Goal: Task Accomplishment & Management: Use online tool/utility

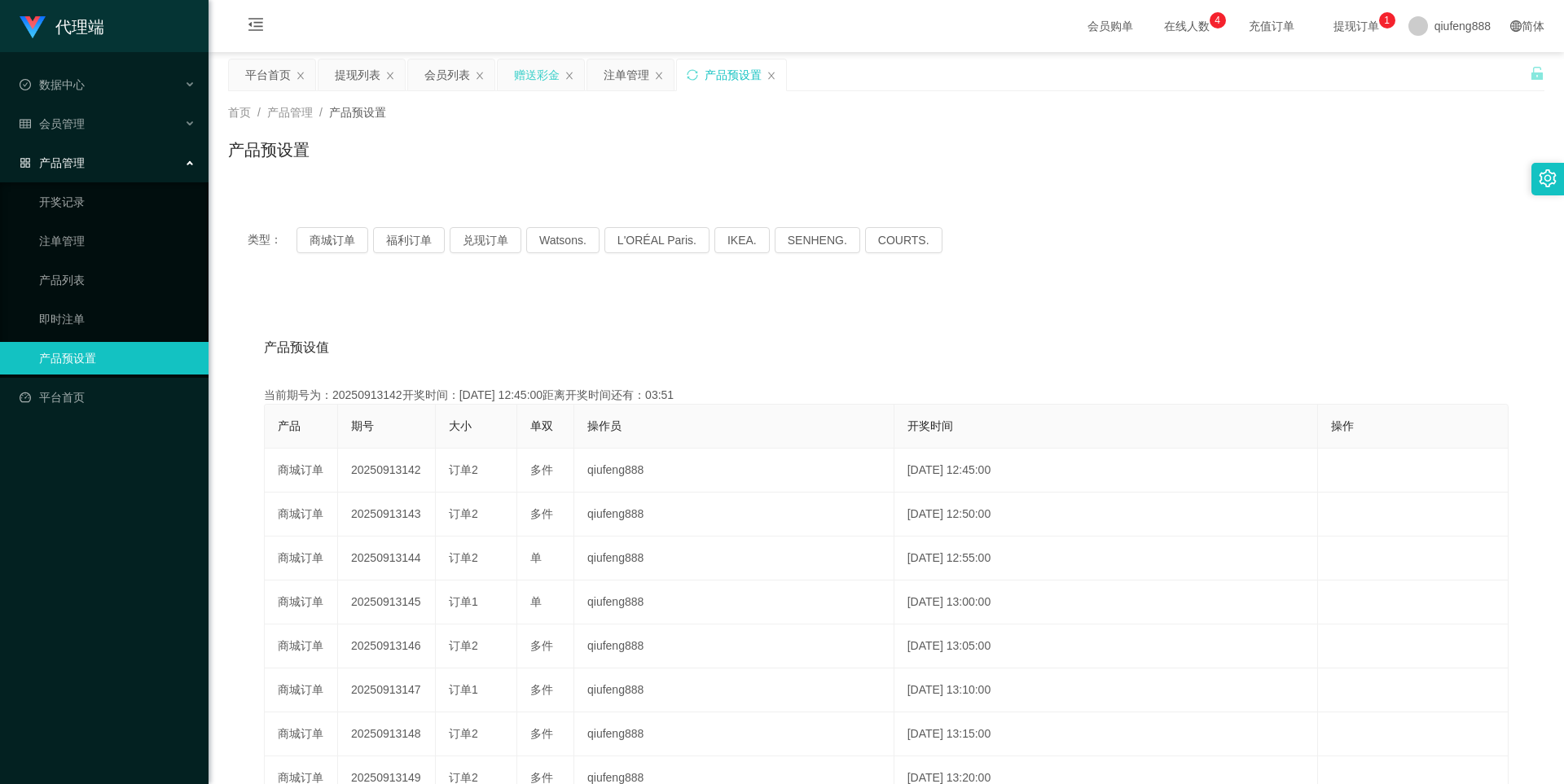
click at [538, 76] on div "赠送彩金" at bounding box center [536, 75] width 45 height 31
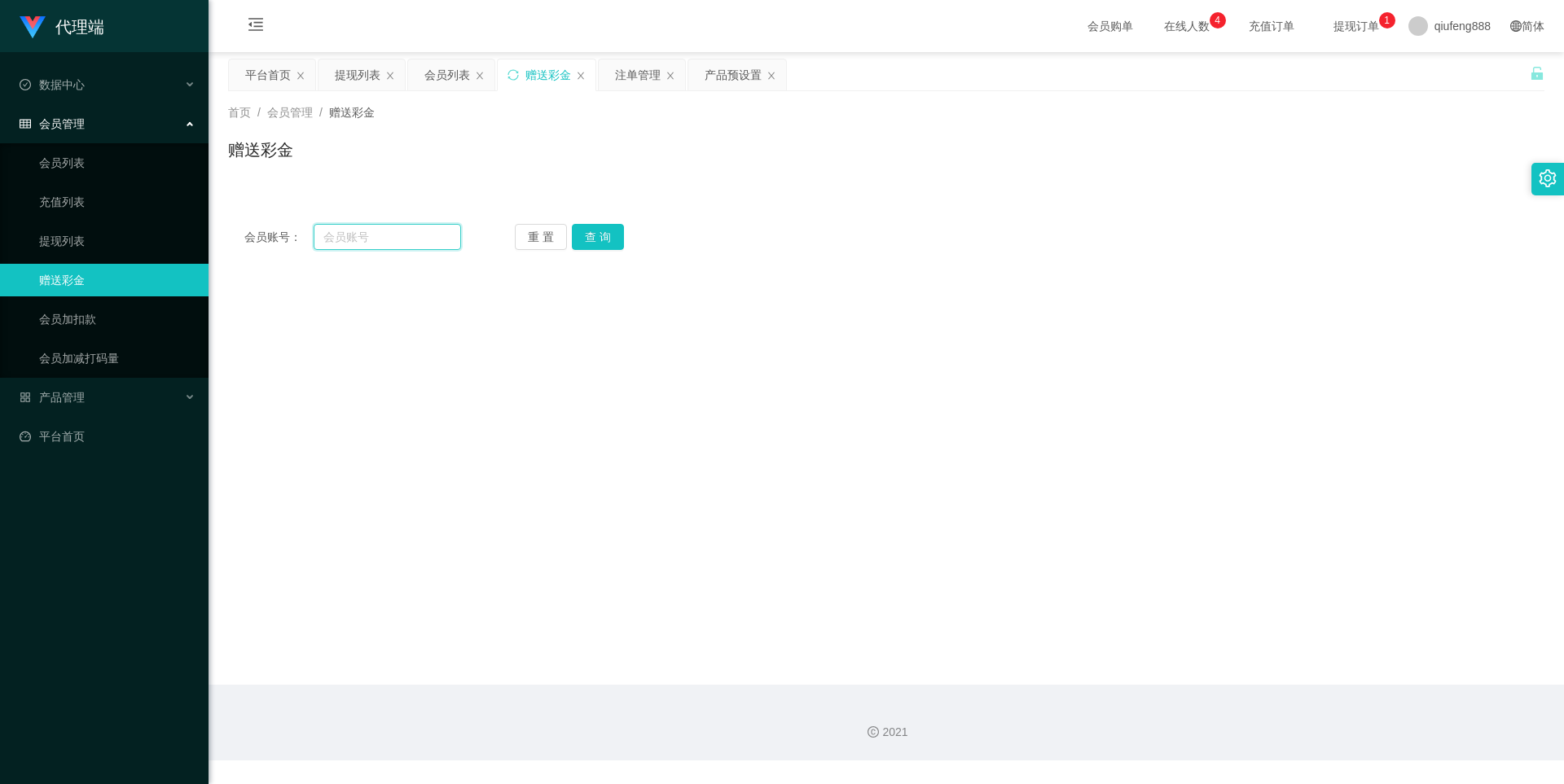
click at [379, 246] on input "text" at bounding box center [388, 237] width 148 height 26
paste input "Mei0913"
type input "Mei0913"
click at [600, 239] on button "查 询" at bounding box center [598, 237] width 52 height 26
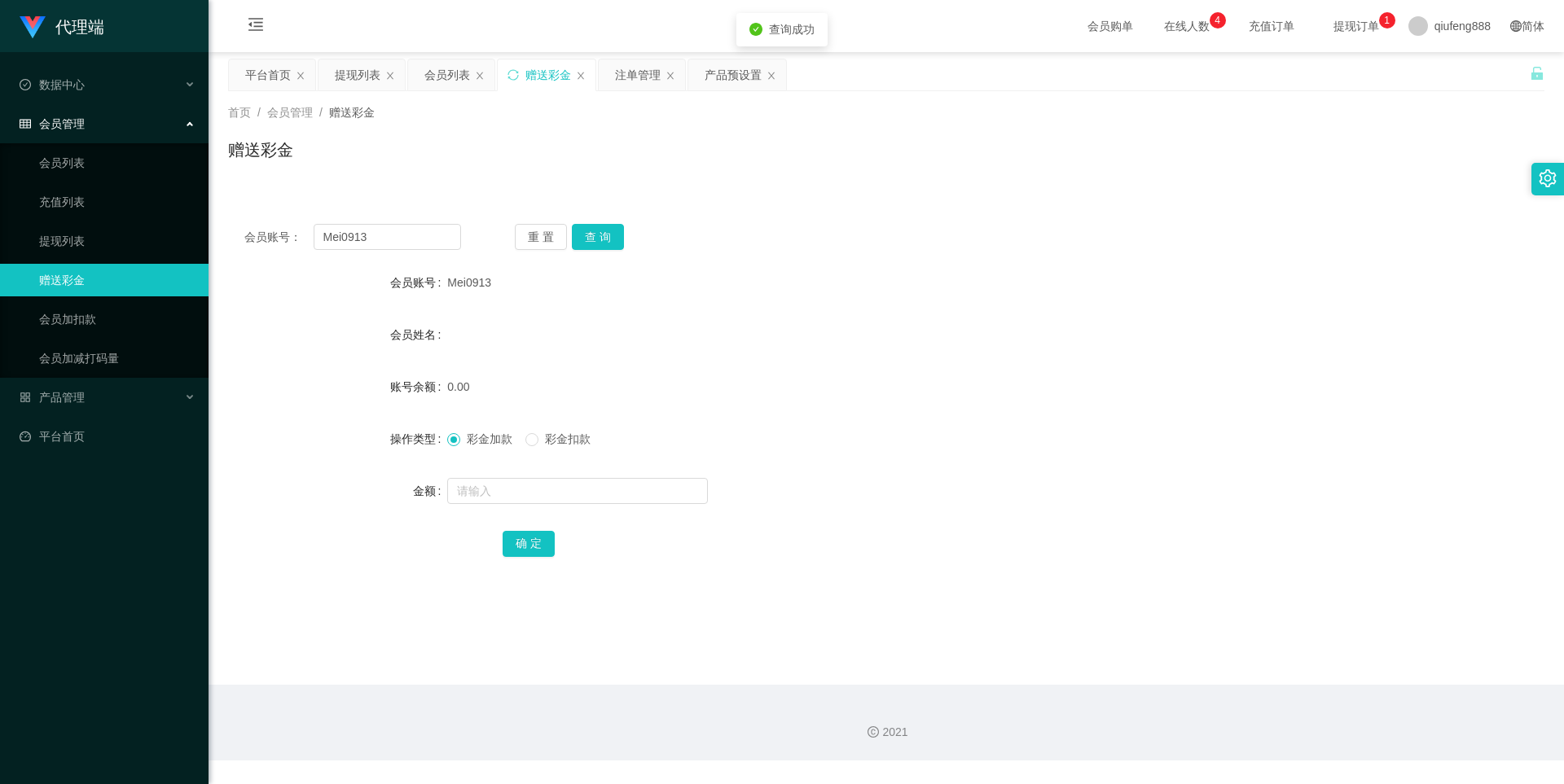
click at [505, 476] on div at bounding box center [831, 491] width 768 height 33
click at [510, 496] on input "text" at bounding box center [578, 491] width 260 height 26
type input "100"
click at [527, 546] on button "确 定" at bounding box center [529, 544] width 52 height 26
click at [749, 73] on div "产品预设置" at bounding box center [733, 75] width 57 height 31
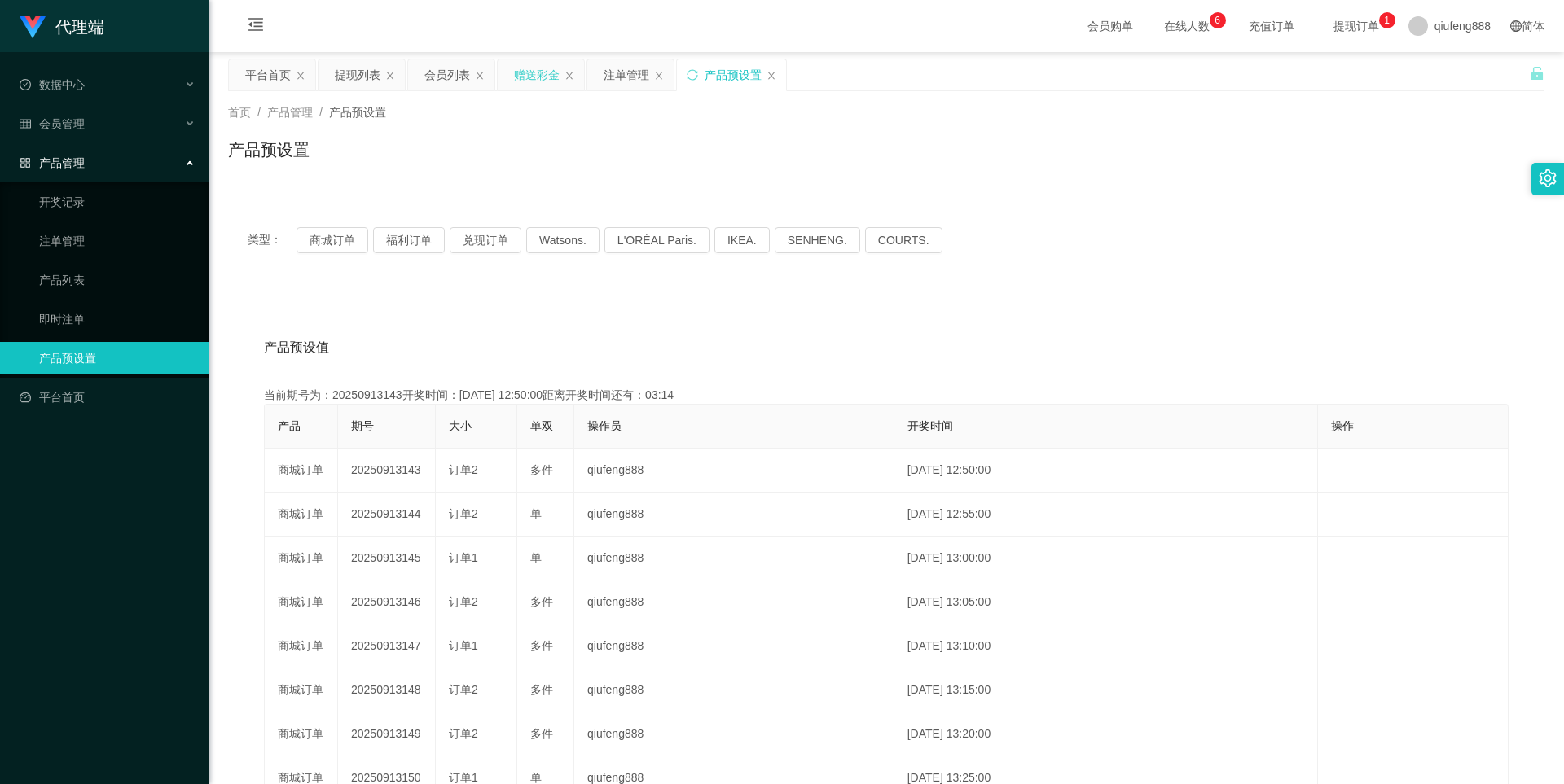
click at [528, 77] on div "赠送彩金" at bounding box center [536, 75] width 45 height 31
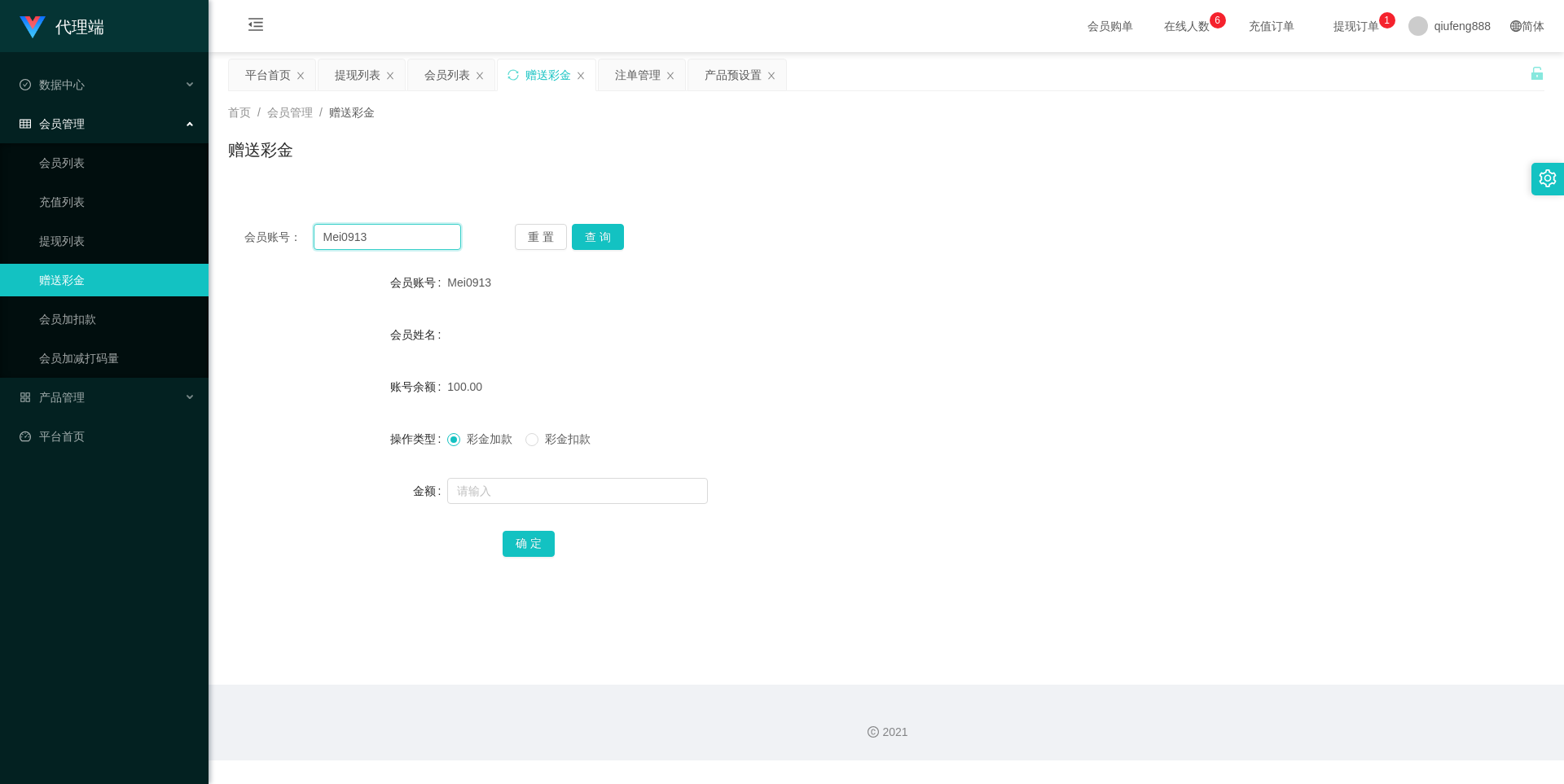
click at [390, 232] on input "Mei0913" at bounding box center [388, 237] width 148 height 26
click at [599, 225] on button "查 询" at bounding box center [598, 237] width 52 height 26
click at [1331, 31] on span "提现订单 0 1 2 3 4 5 6 7 8 9 0 1 2 3 4 5 6 7 8 9 0 1 2 3 4 5 6 7 8 9" at bounding box center [1357, 26] width 62 height 12
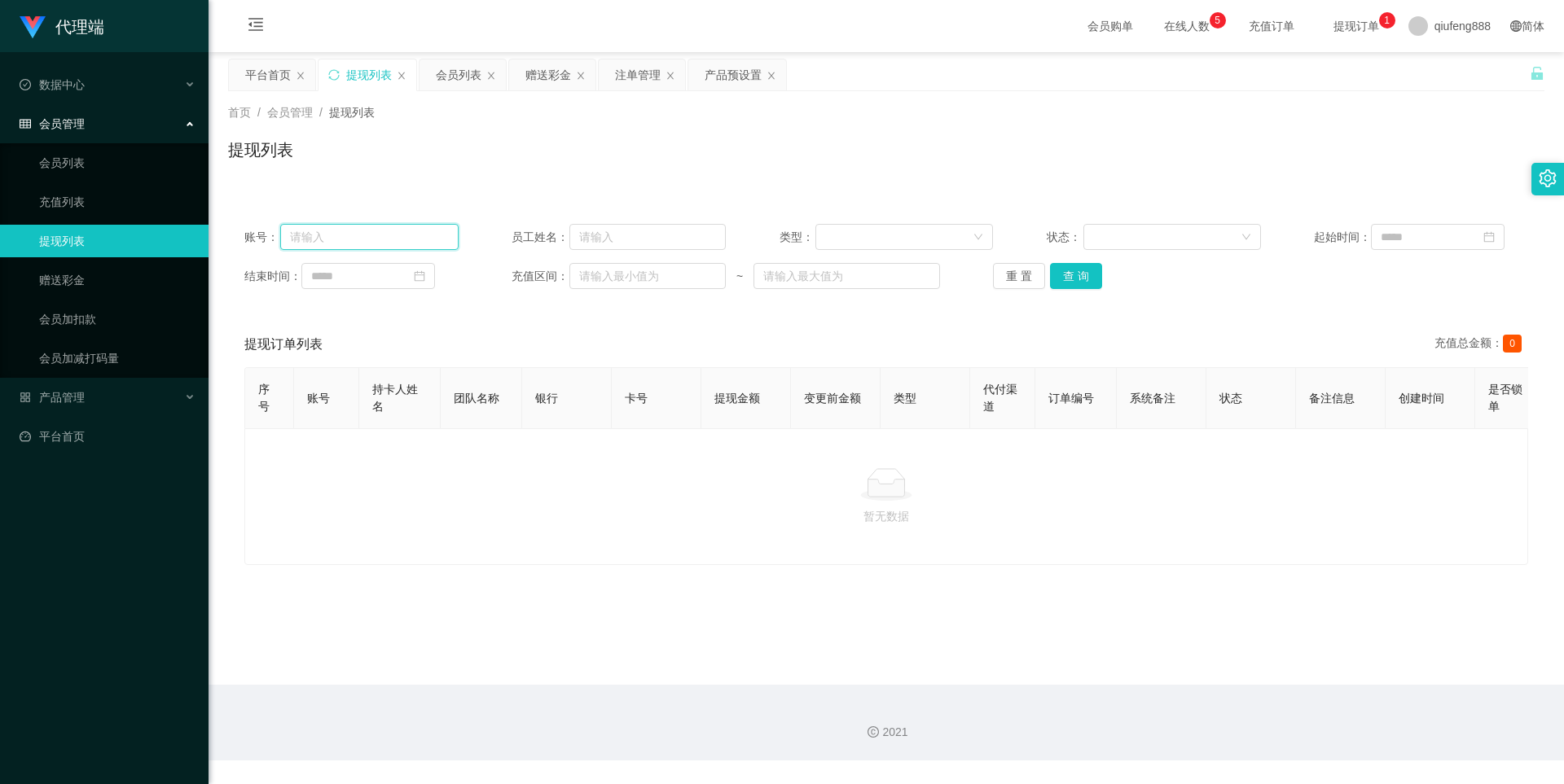
click at [398, 241] on input "text" at bounding box center [369, 237] width 178 height 26
paste input "Mei0913"
type input "Mei0913"
click at [1077, 282] on button "查 询" at bounding box center [1076, 275] width 52 height 26
click at [1156, 21] on span "在线人数 0 1 2 3 4 5 6 7 8 9 0 1 2 3 4 5 6 7 8 9 0 1 2 3 4 5 6 7 8 9" at bounding box center [1187, 26] width 62 height 12
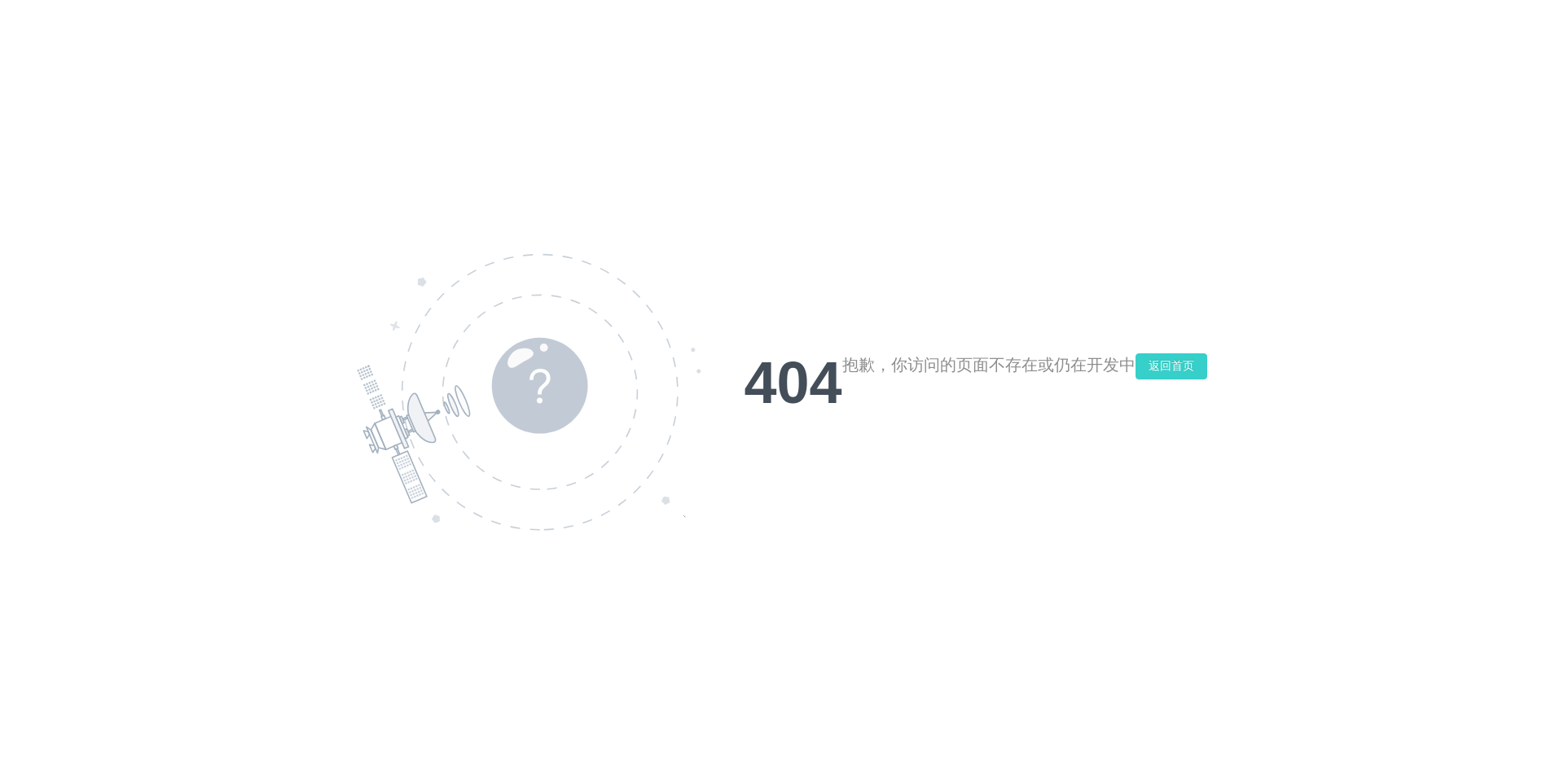
click at [1180, 372] on button "返回首页" at bounding box center [1171, 366] width 71 height 26
drag, startPoint x: 153, startPoint y: 0, endPoint x: 1362, endPoint y: 39, distance: 1209.6
click at [1224, 89] on div "404 抱歉，你访问的页面不存在或仍在开发中 返回首页" at bounding box center [782, 392] width 1564 height 784
click at [1197, 91] on div "404 抱歉，你访问的页面不存在或仍在开发中 返回首页" at bounding box center [782, 392] width 1564 height 784
click at [857, 139] on div "404 抱歉，你访问的页面不存在或仍在开发中 返回首页" at bounding box center [782, 392] width 1564 height 784
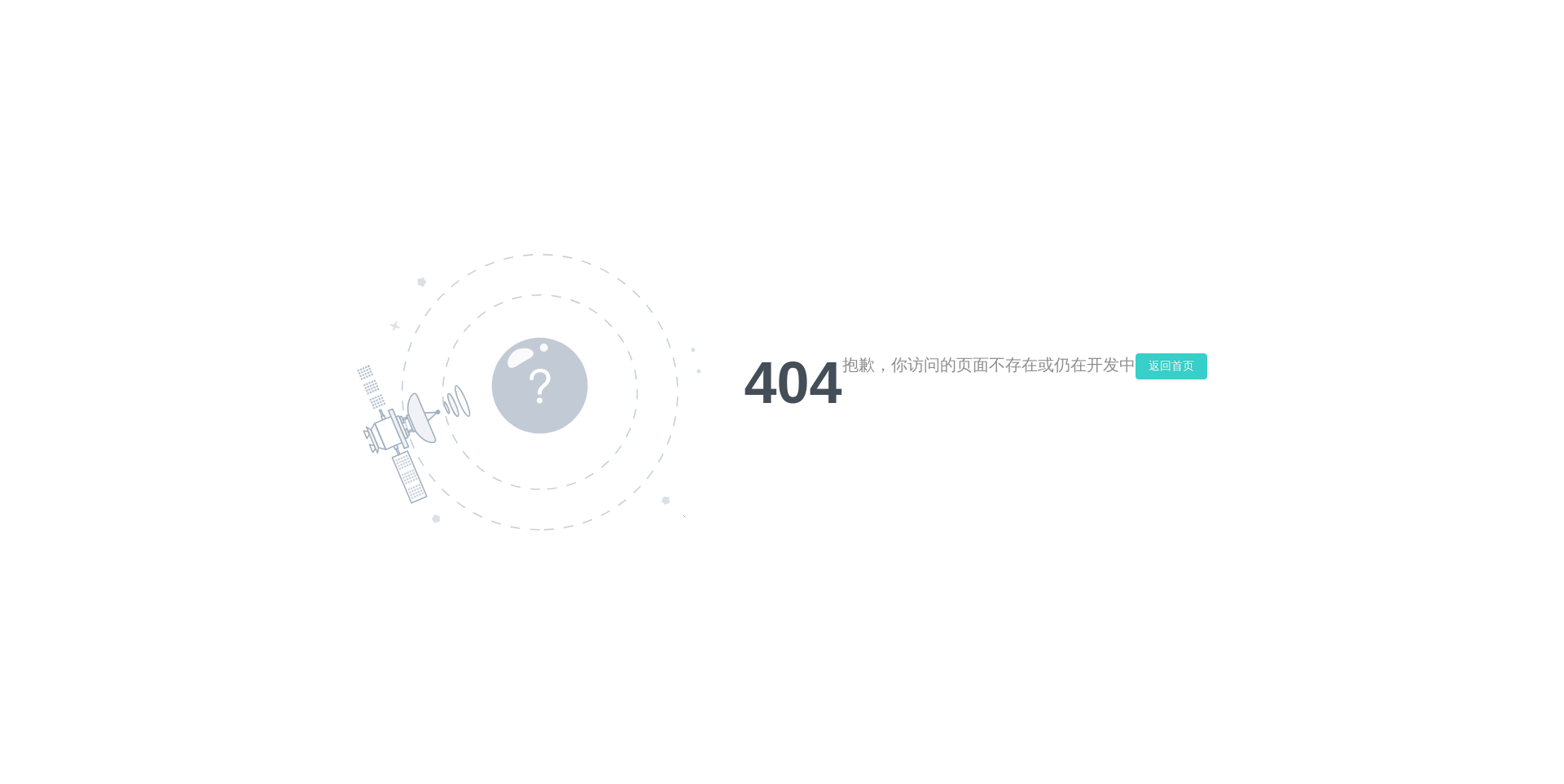
click at [1182, 363] on button "返回首页" at bounding box center [1171, 366] width 71 height 26
